Goal: Navigation & Orientation: Find specific page/section

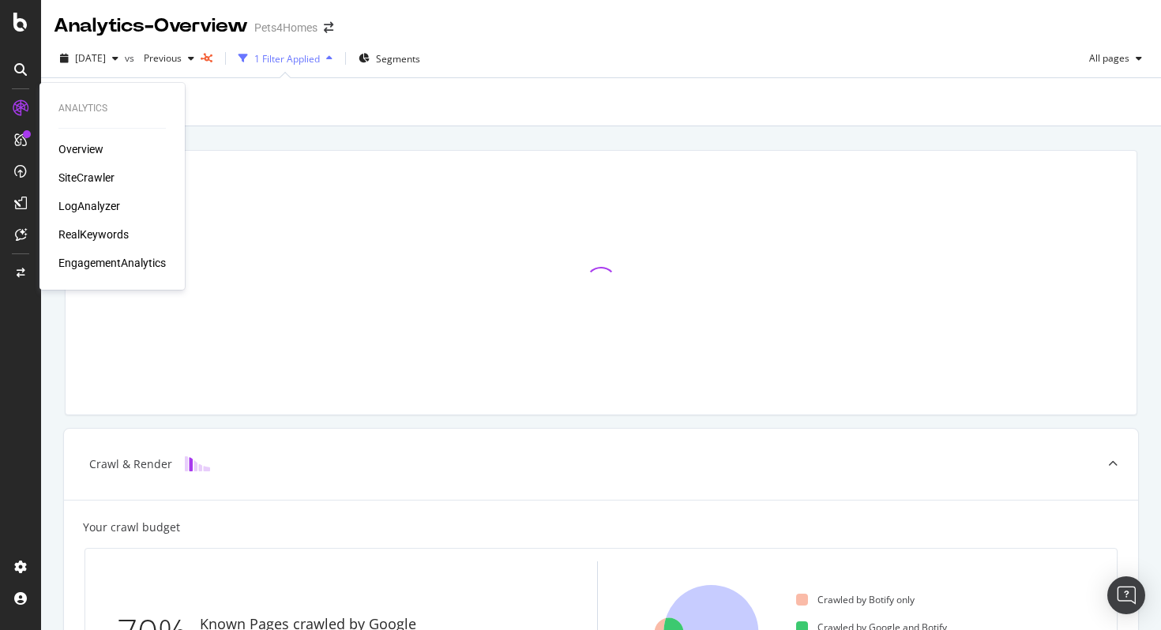
click at [84, 176] on div "SiteCrawler" at bounding box center [86, 178] width 56 height 16
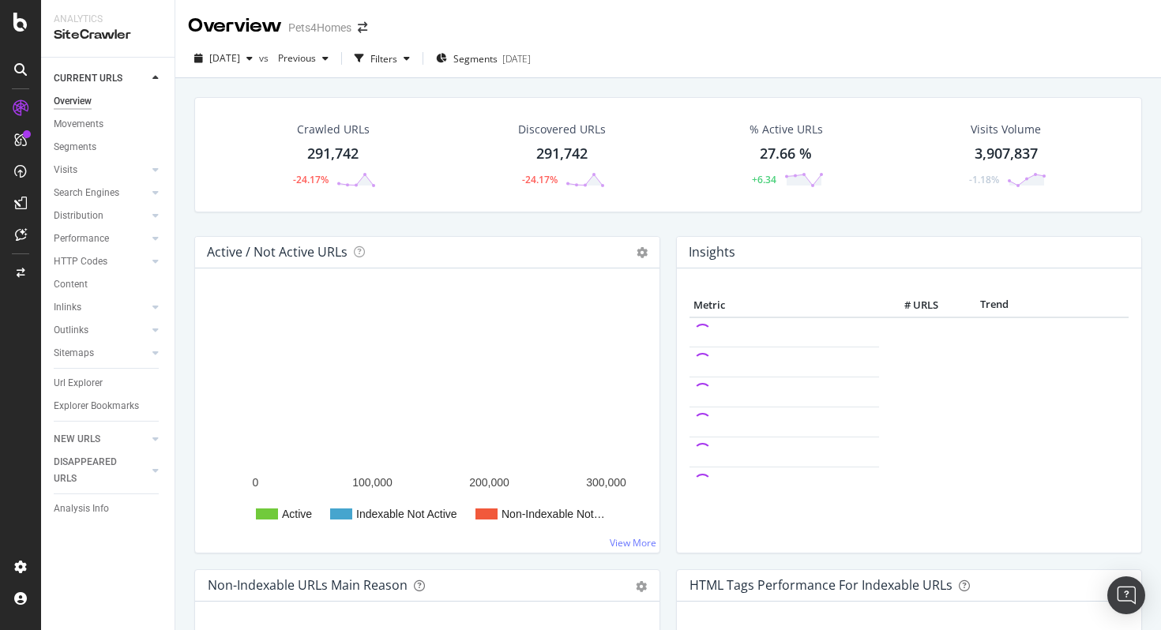
scroll to position [2, 0]
